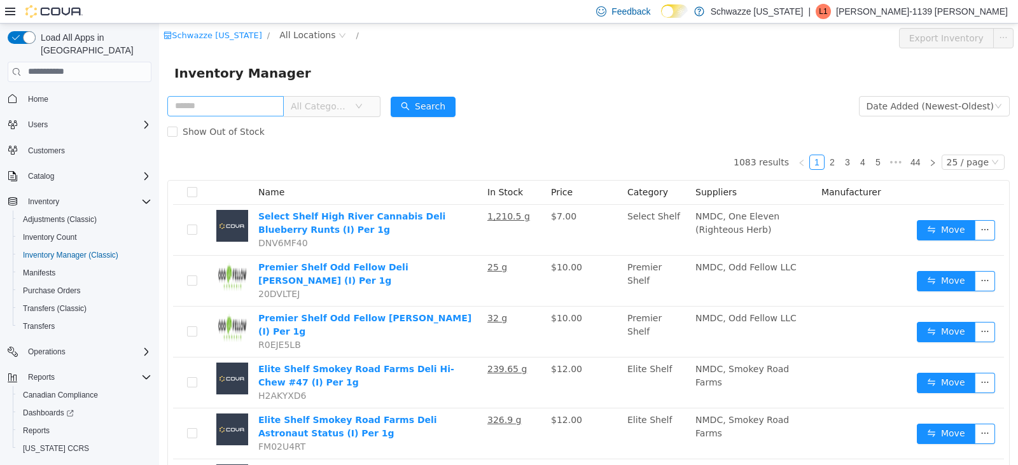
click at [240, 104] on input "text" at bounding box center [225, 105] width 116 height 20
type input "**"
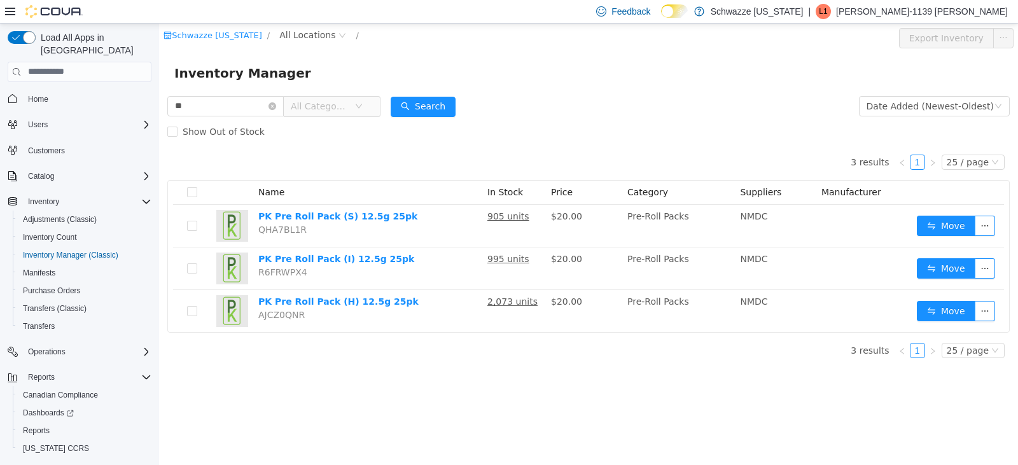
click at [346, 113] on span "All Categories" at bounding box center [323, 105] width 64 height 19
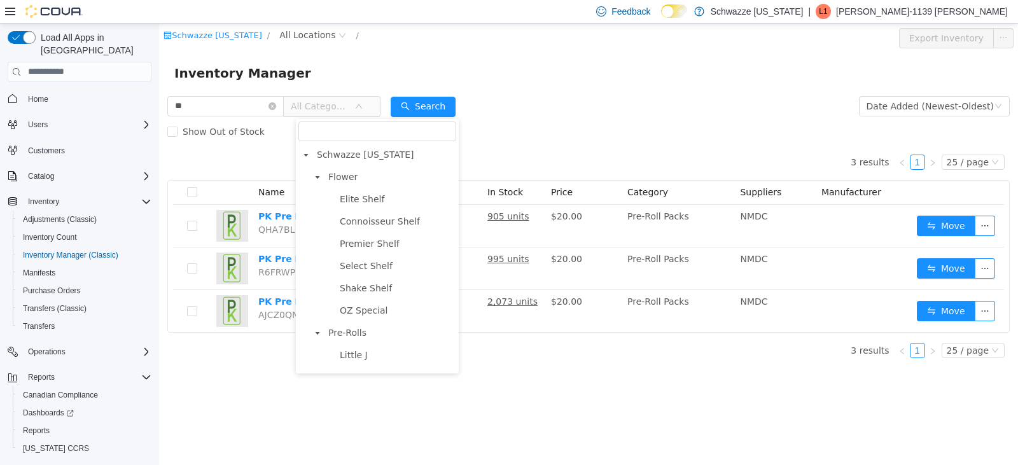
click at [554, 43] on div "Schwazze [US_STATE] / All Locations /" at bounding box center [517, 37] width 708 height 20
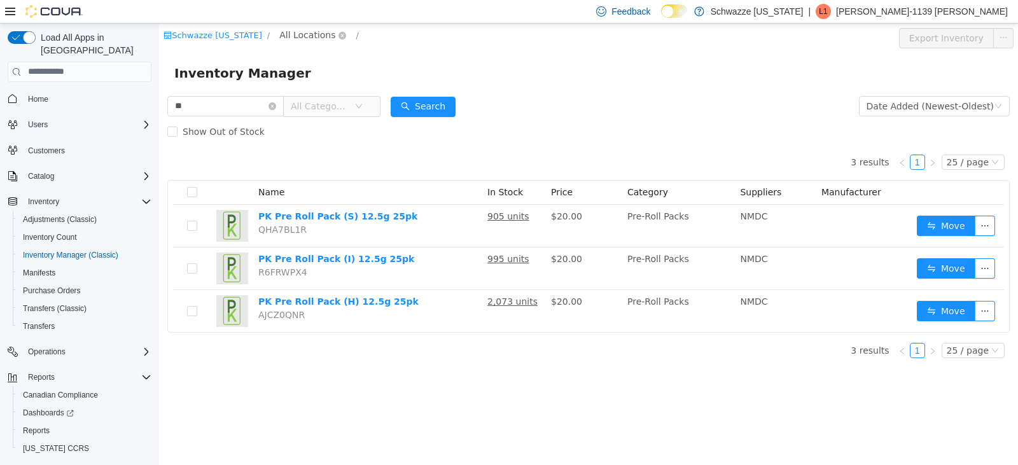
click at [307, 34] on span "All Locations" at bounding box center [307, 34] width 56 height 14
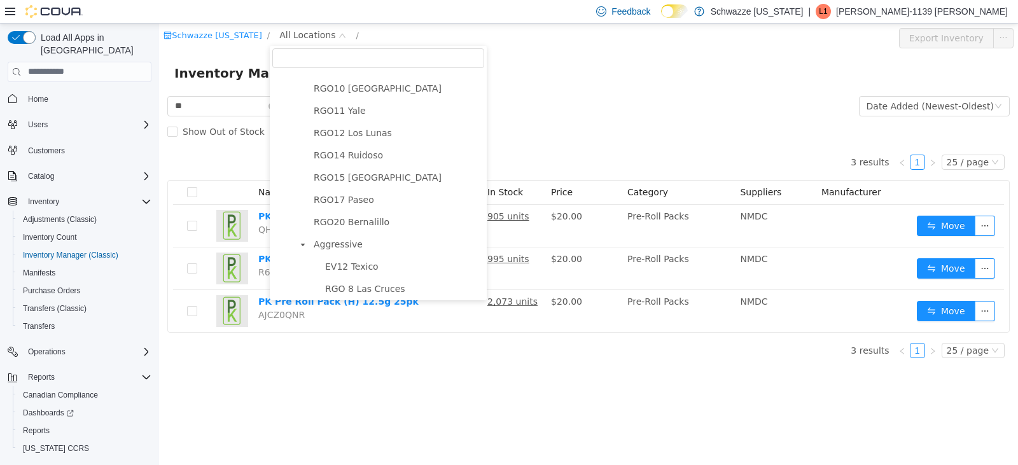
scroll to position [508, 0]
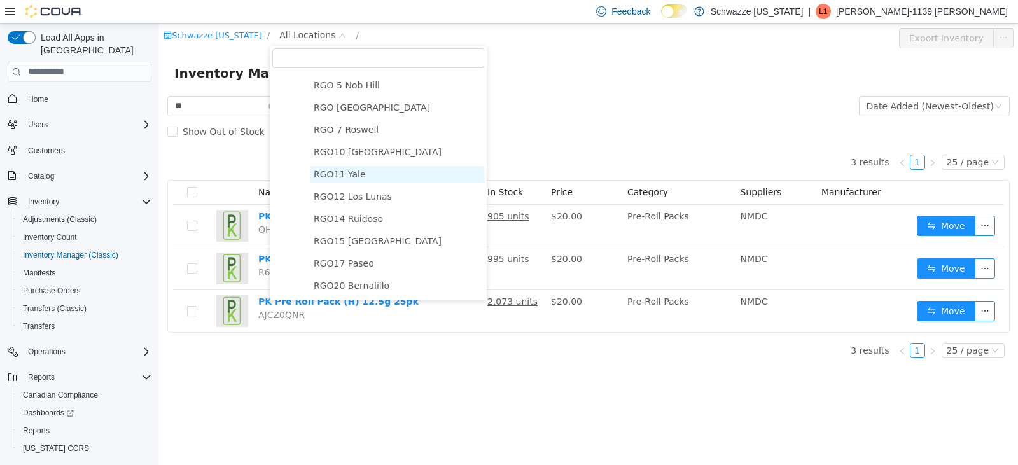
click at [350, 179] on span "RGO11 Yale" at bounding box center [340, 174] width 52 height 10
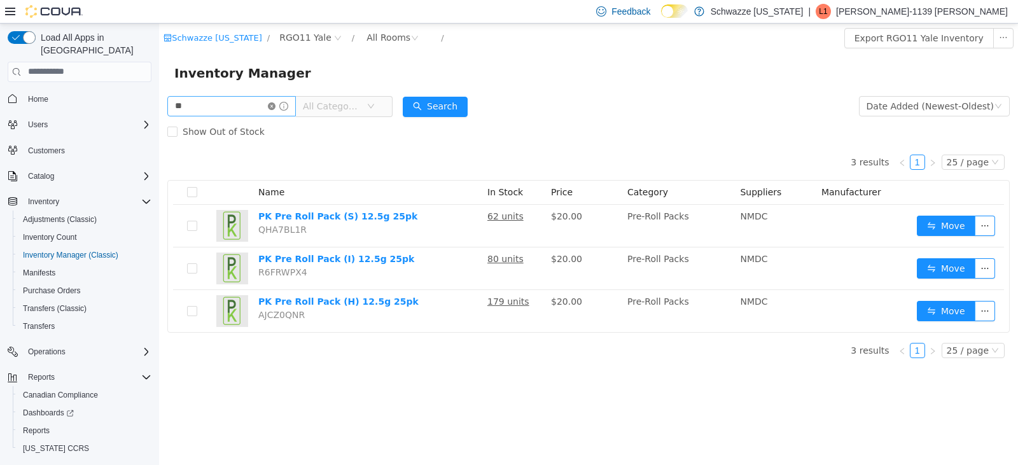
click at [275, 103] on icon "icon: close-circle" at bounding box center [272, 106] width 8 height 8
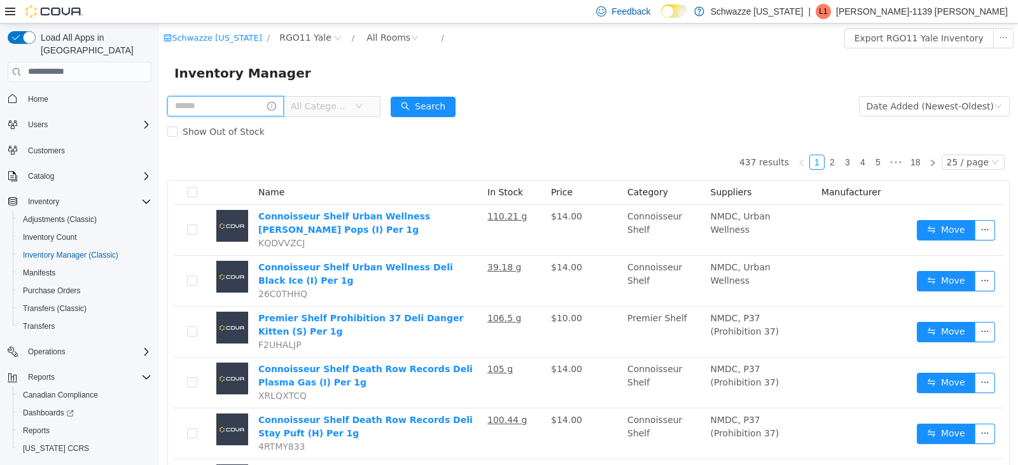
click at [247, 110] on input "text" at bounding box center [225, 105] width 116 height 20
type input "*******"
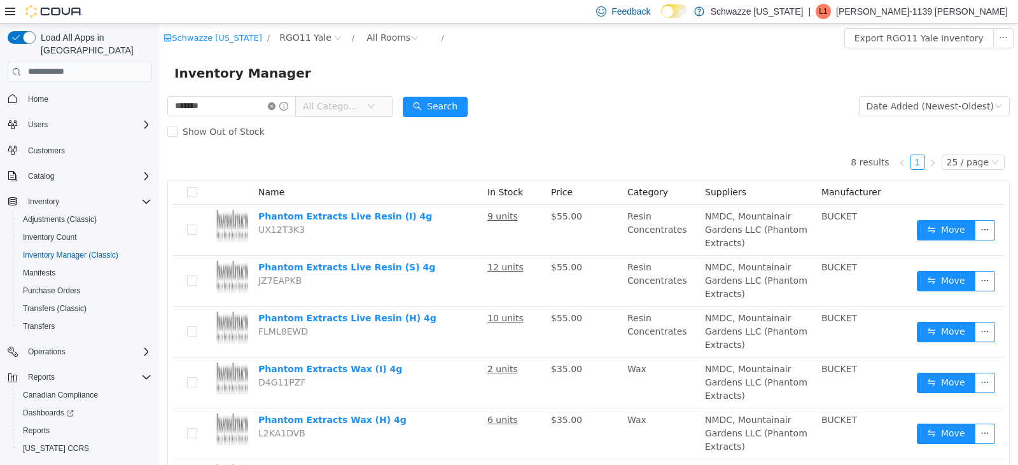
click at [275, 106] on icon "icon: close-circle" at bounding box center [272, 106] width 8 height 8
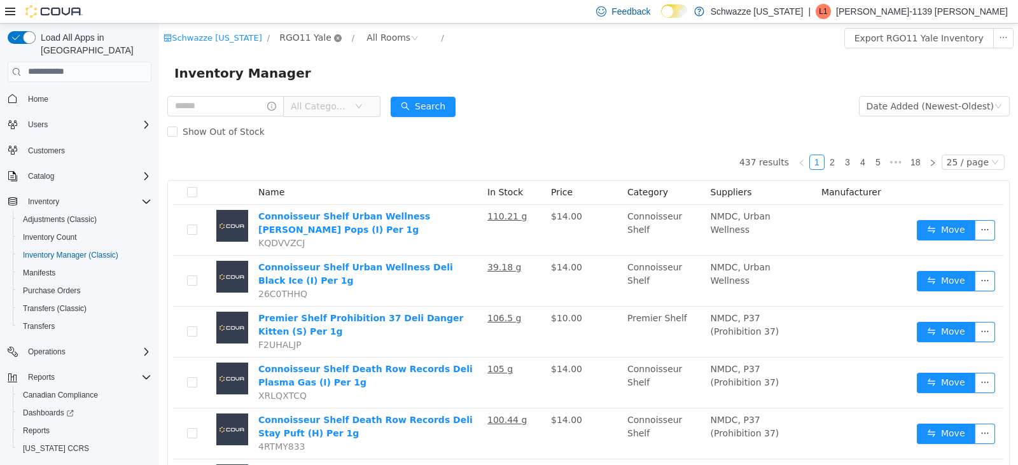
click at [334, 36] on icon "icon: close-circle" at bounding box center [338, 38] width 8 height 8
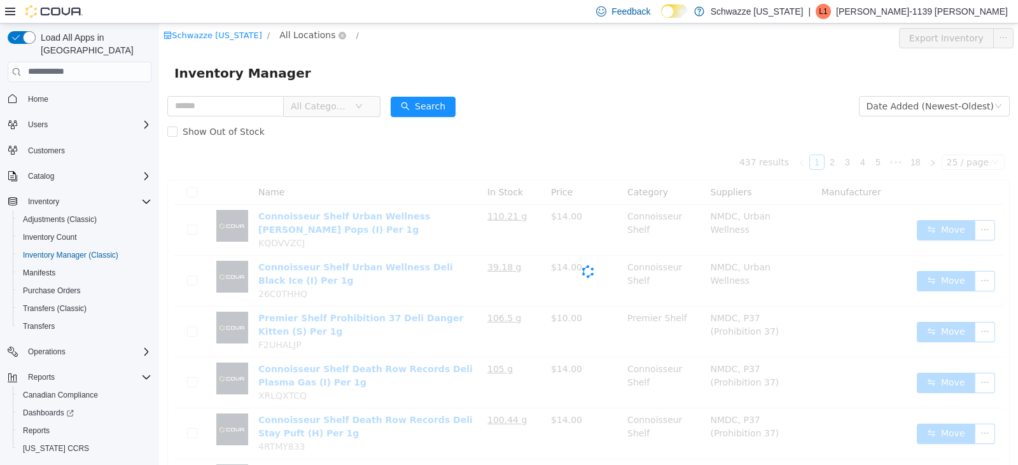
click at [314, 32] on span "All Locations" at bounding box center [307, 34] width 56 height 14
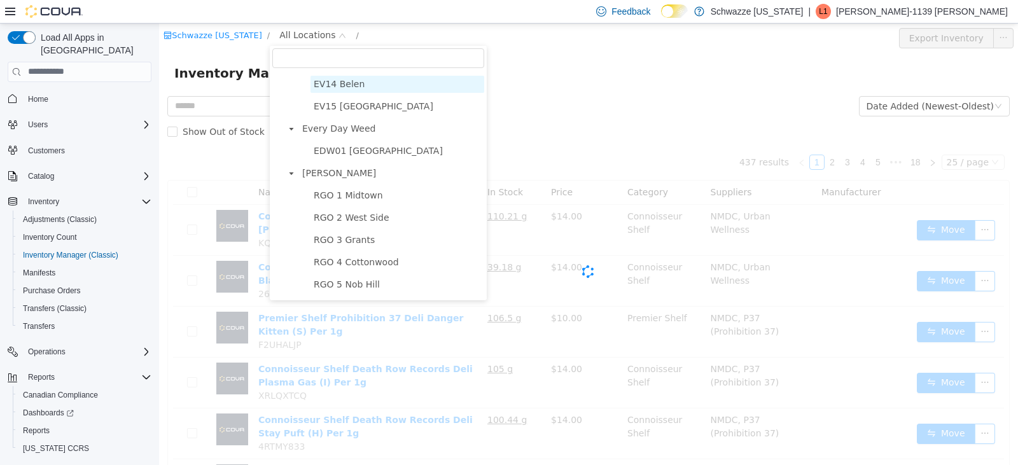
scroll to position [382, 0]
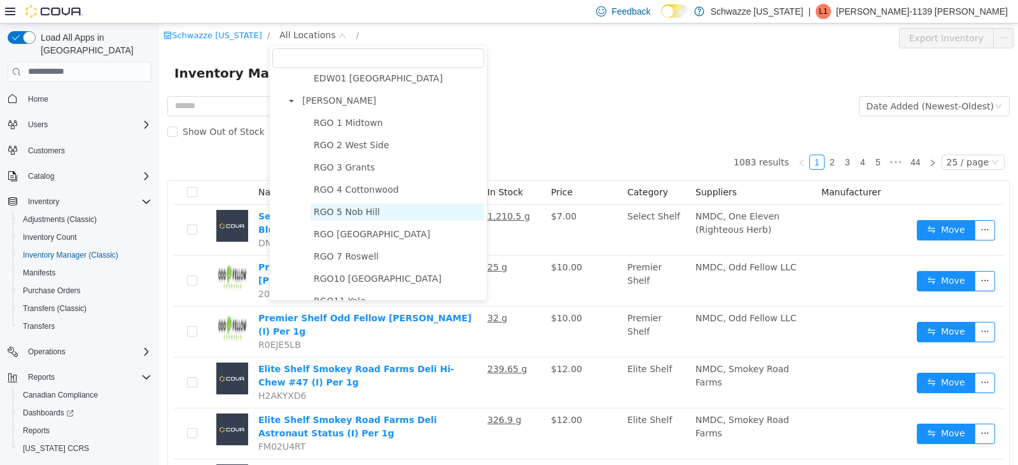
click at [338, 214] on span "RGO 5 Nob Hill" at bounding box center [347, 211] width 66 height 10
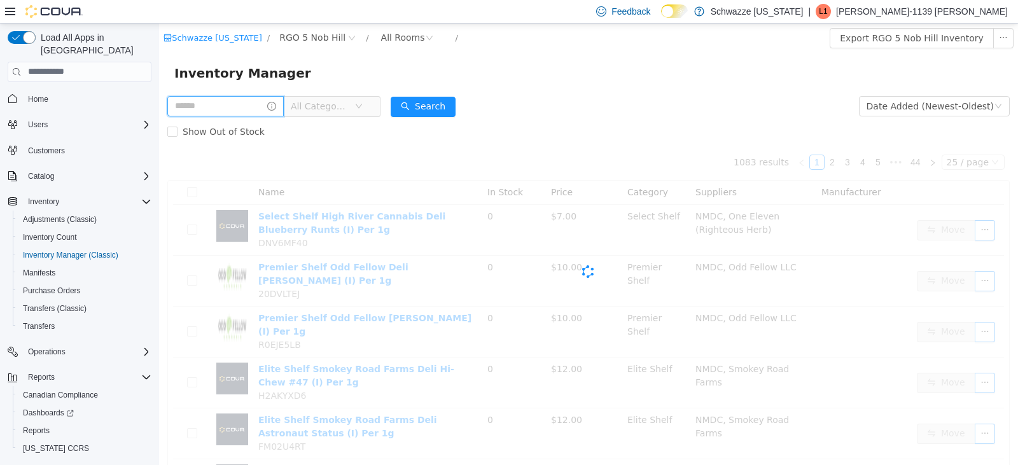
click at [225, 102] on input "text" at bounding box center [225, 105] width 116 height 20
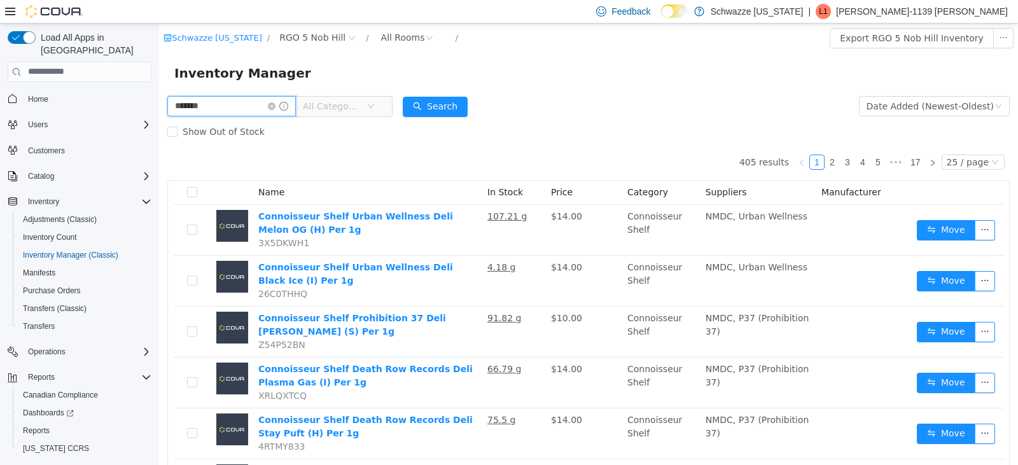
type input "*******"
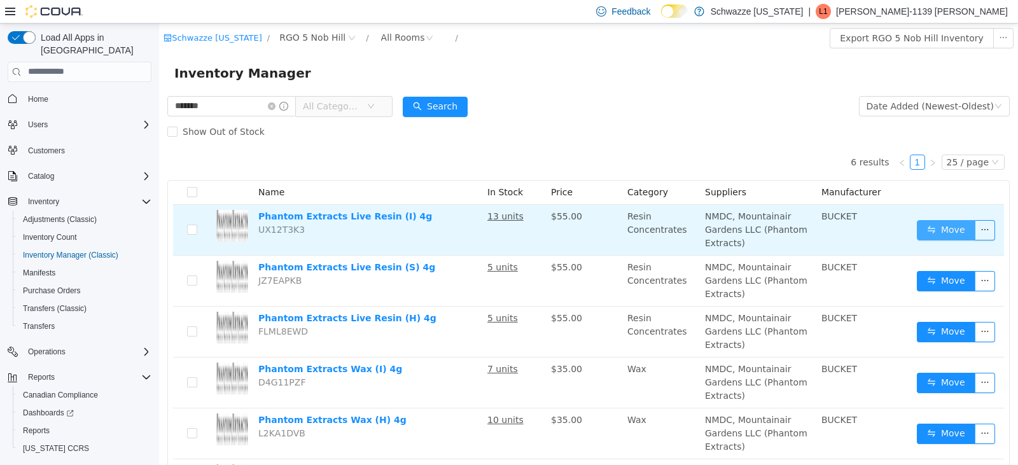
click at [945, 237] on button "Move" at bounding box center [945, 229] width 59 height 20
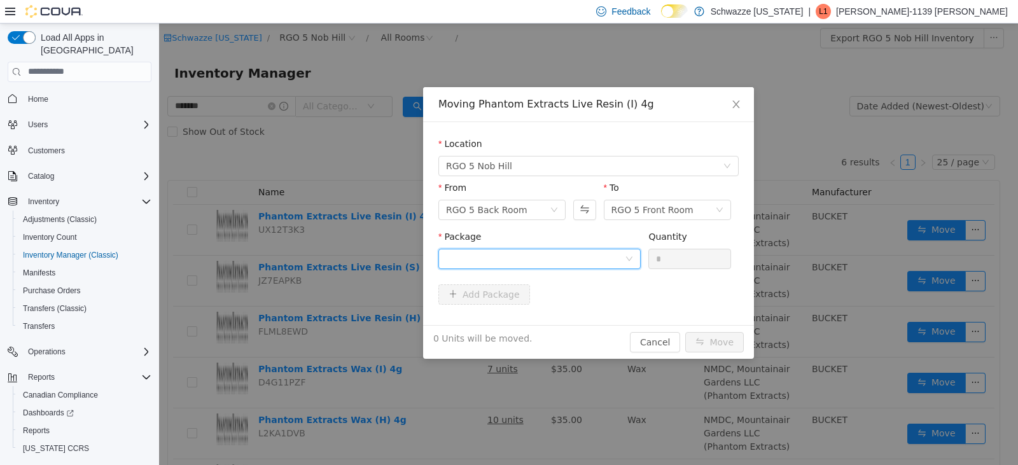
click at [541, 258] on div at bounding box center [535, 258] width 179 height 19
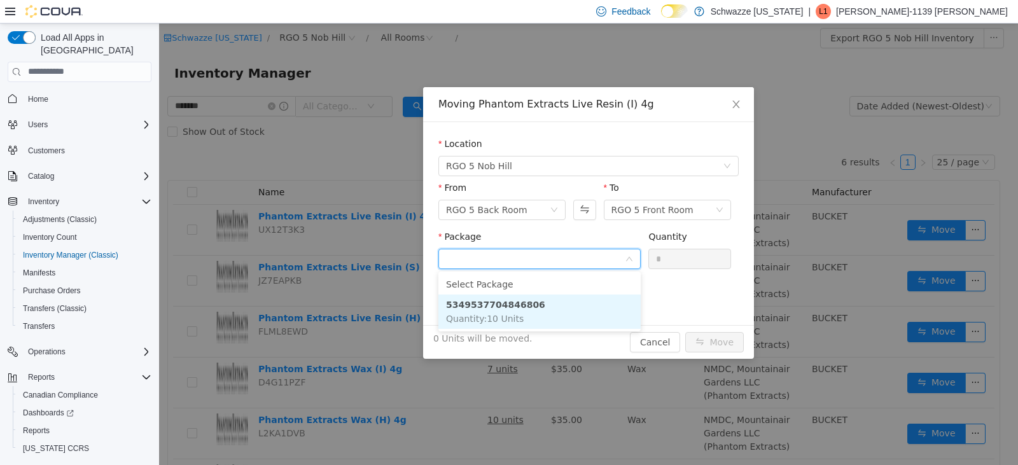
click at [541, 309] on li "5349537704846806 Quantity : 10 Units" at bounding box center [539, 311] width 202 height 34
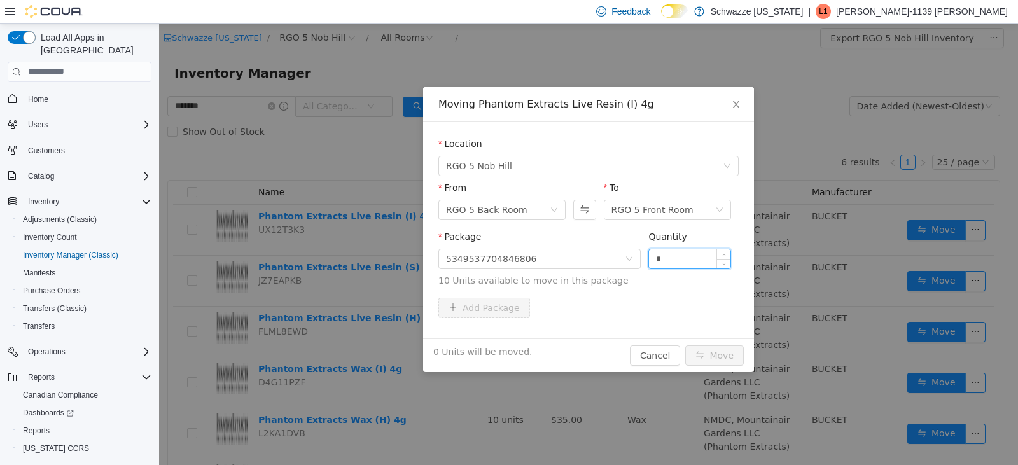
click at [684, 262] on input "*" at bounding box center [689, 258] width 81 height 19
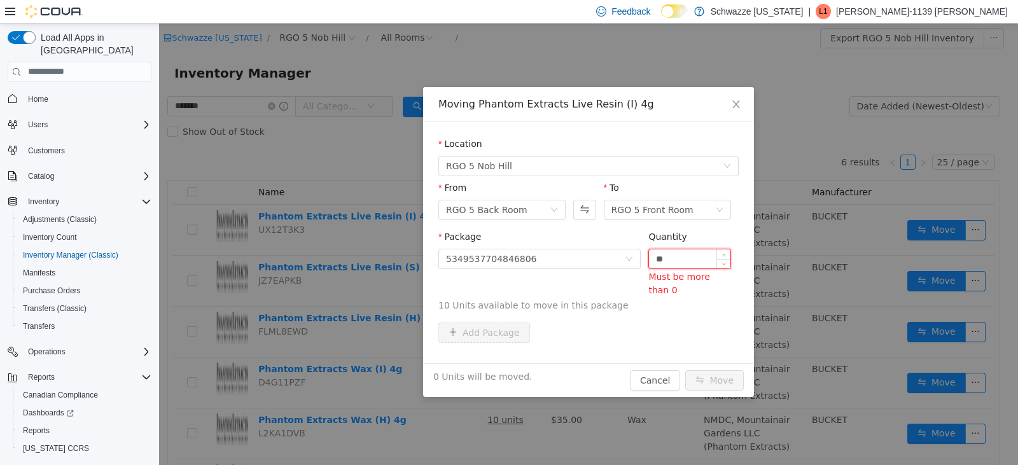
type input "*"
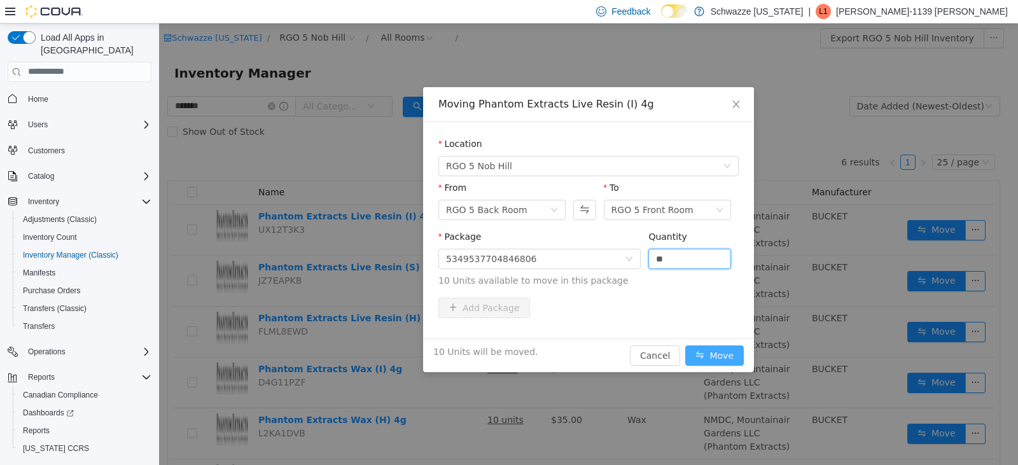
type input "**"
click at [702, 356] on button "Move" at bounding box center [714, 355] width 59 height 20
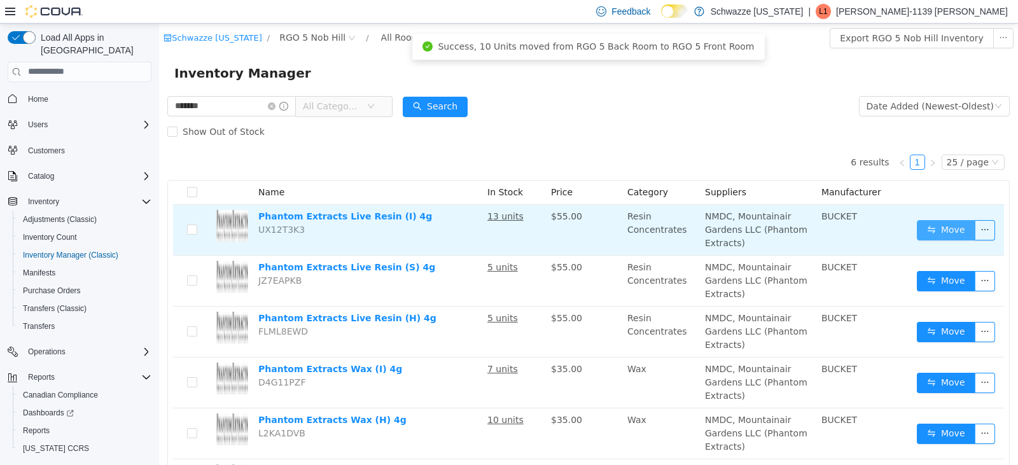
click at [917, 226] on button "Move" at bounding box center [945, 229] width 59 height 20
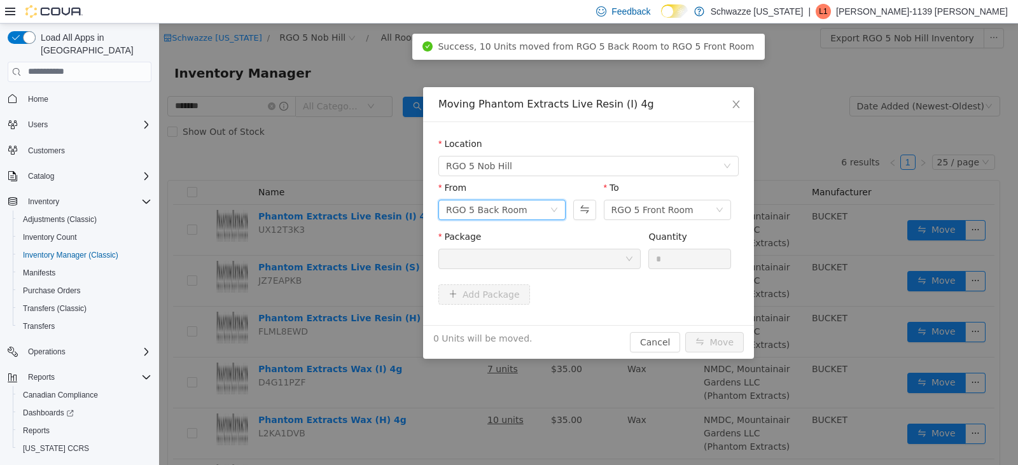
click at [505, 206] on div "RGO 5 Back Room" at bounding box center [486, 209] width 81 height 19
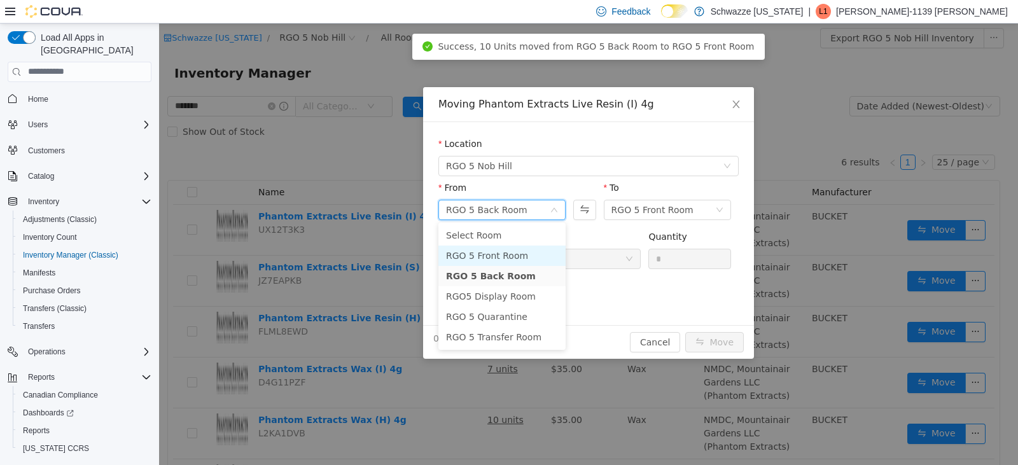
click at [496, 251] on li "RGO 5 Front Room" at bounding box center [501, 255] width 127 height 20
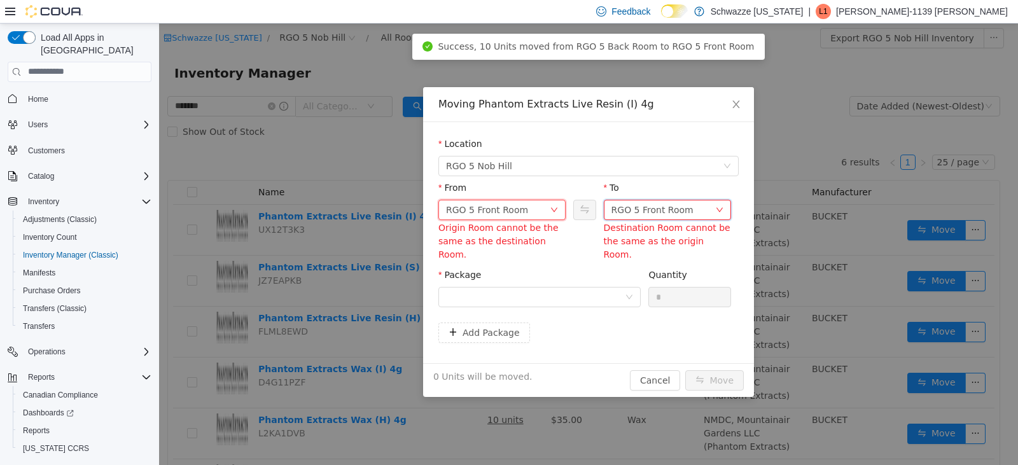
click at [652, 208] on div "RGO 5 Front Room" at bounding box center [652, 209] width 82 height 19
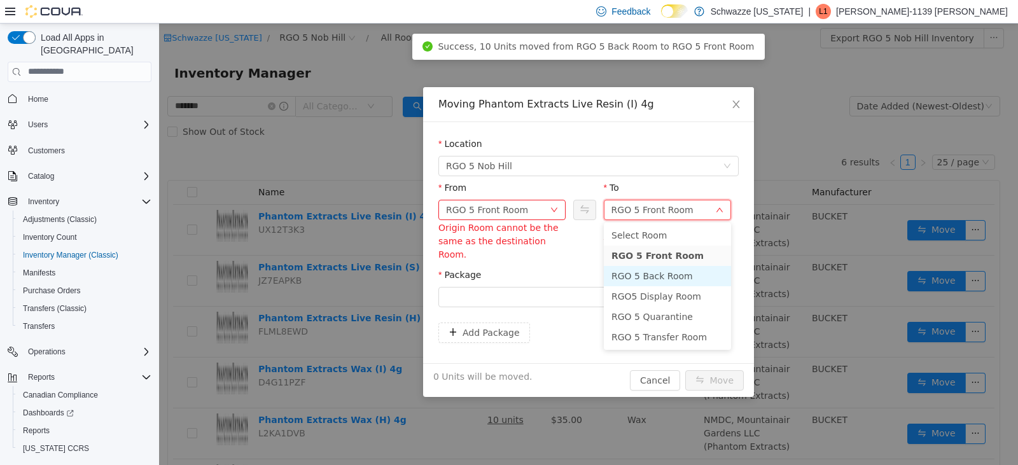
click at [644, 270] on li "RGO 5 Back Room" at bounding box center [667, 275] width 127 height 20
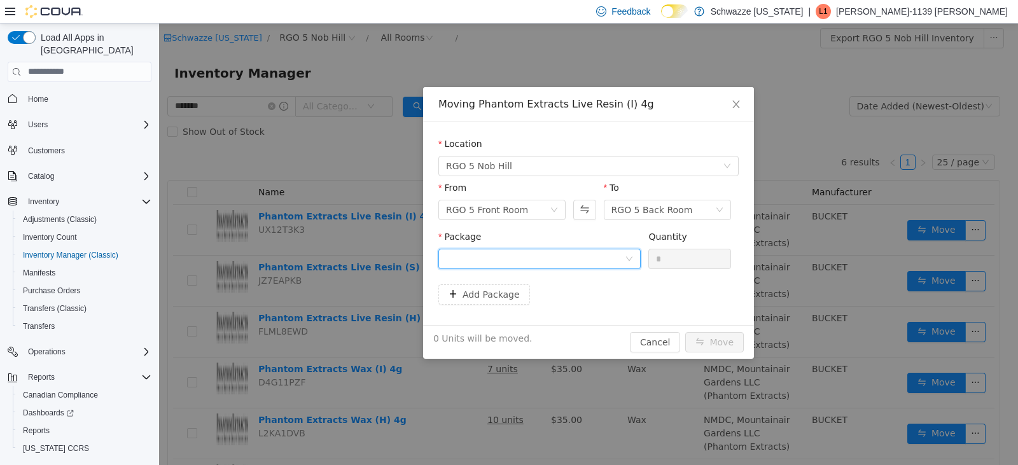
click at [545, 256] on div at bounding box center [535, 258] width 179 height 19
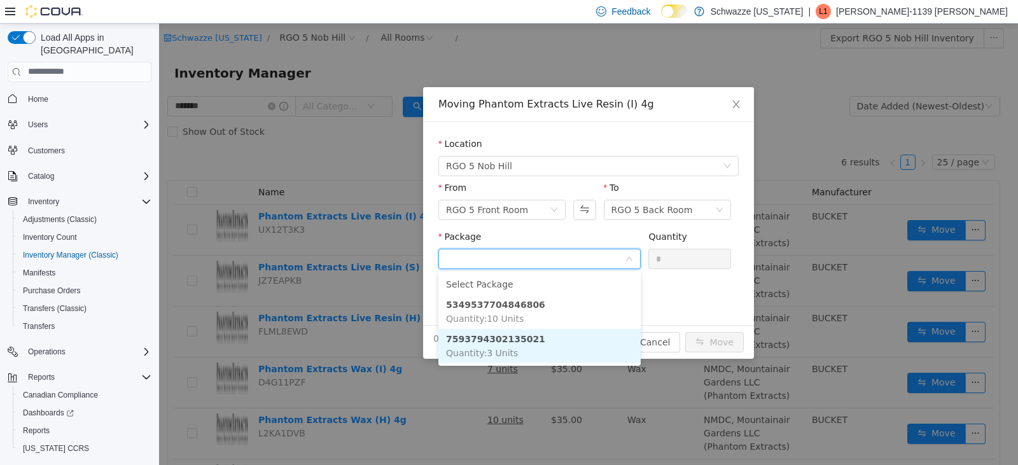
click at [542, 338] on li "7593794302135021 Quantity : 3 Units" at bounding box center [539, 345] width 202 height 34
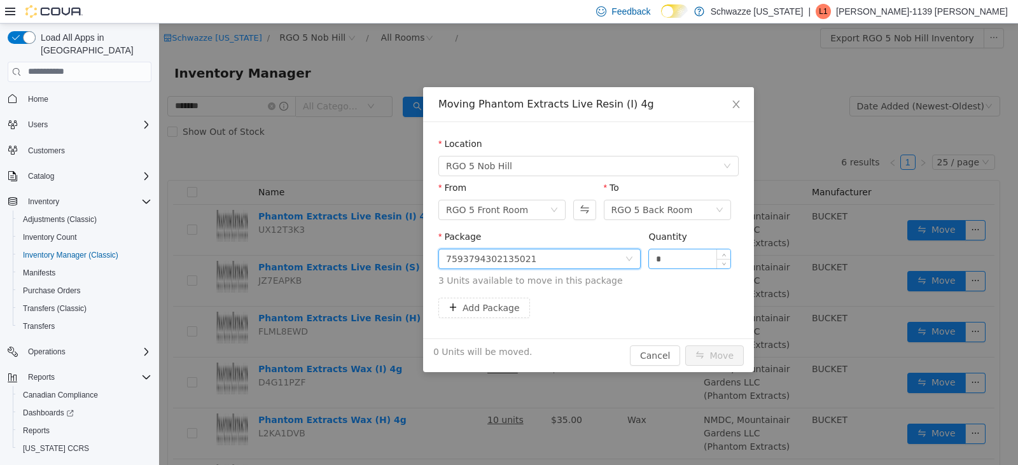
click at [667, 256] on input "*" at bounding box center [689, 258] width 81 height 19
type input "*"
click at [718, 352] on button "Move" at bounding box center [714, 355] width 59 height 20
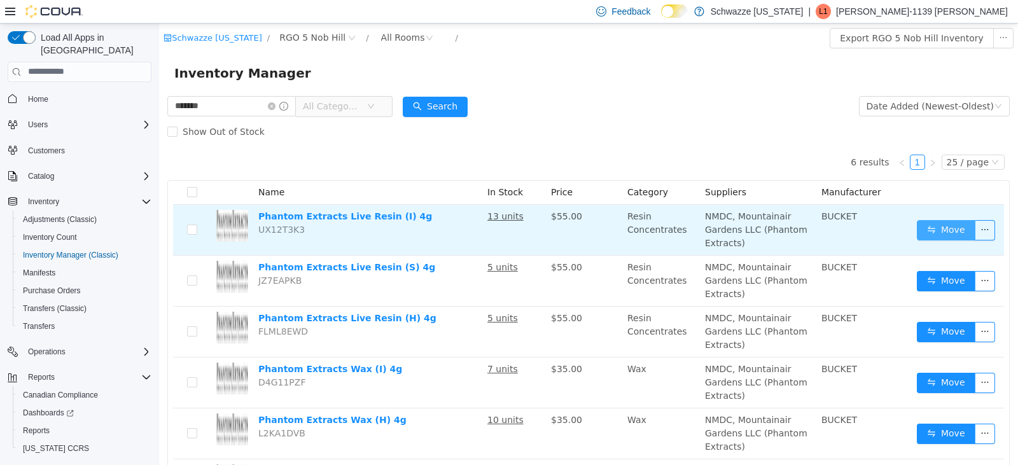
click at [933, 223] on button "Move" at bounding box center [945, 229] width 59 height 20
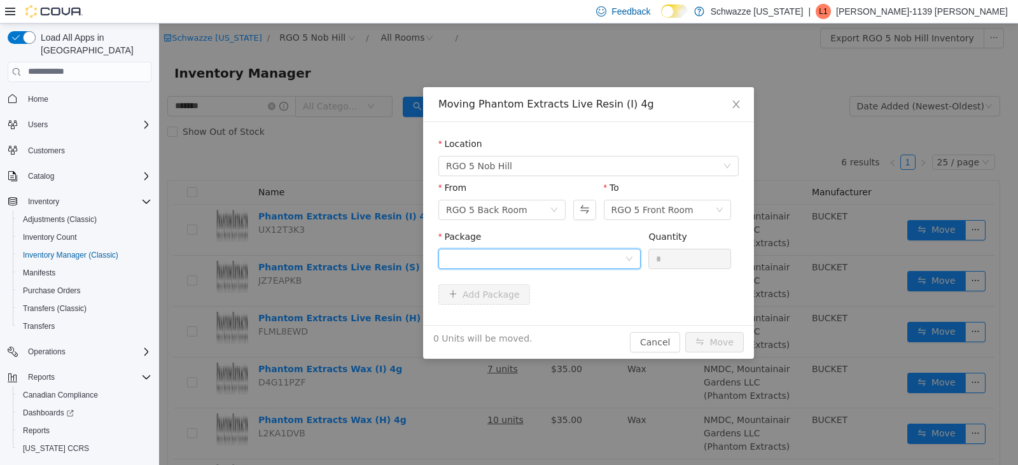
click at [552, 266] on div at bounding box center [535, 258] width 179 height 19
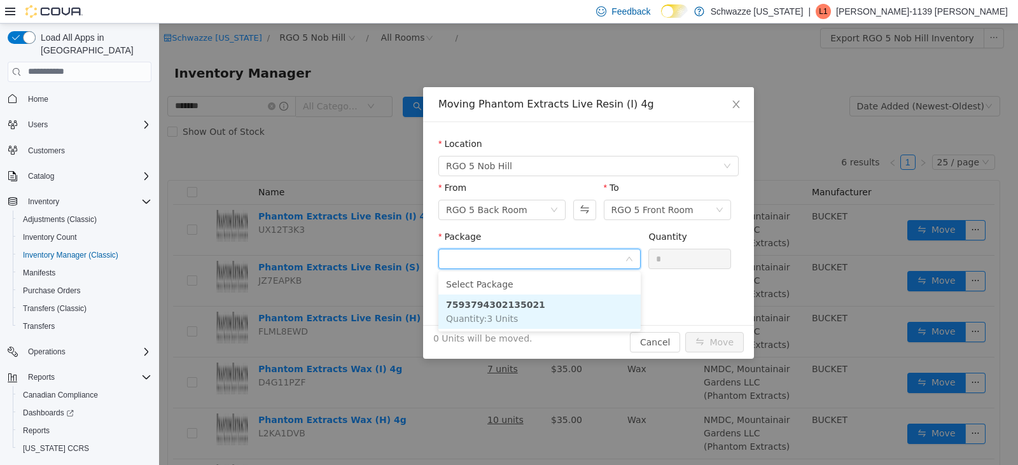
drag, startPoint x: 551, startPoint y: 298, endPoint x: 609, endPoint y: 285, distance: 59.3
click at [556, 298] on li "7593794302135021 Quantity : 3 Units" at bounding box center [539, 311] width 202 height 34
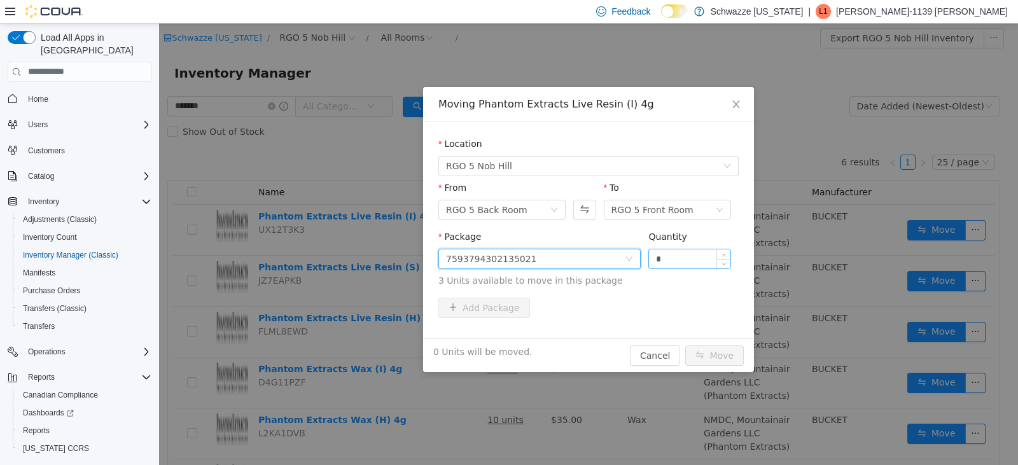
click at [671, 256] on input "*" at bounding box center [689, 258] width 81 height 19
type input "*"
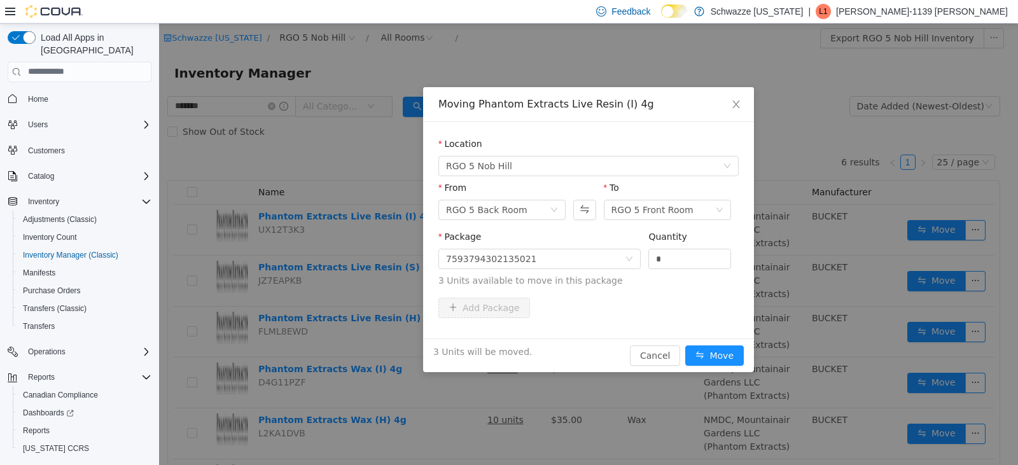
click at [706, 339] on div "3 Units will be moved. Cancel Move" at bounding box center [588, 355] width 331 height 34
click at [708, 354] on button "Move" at bounding box center [714, 355] width 59 height 20
